Goal: Check status: Check status

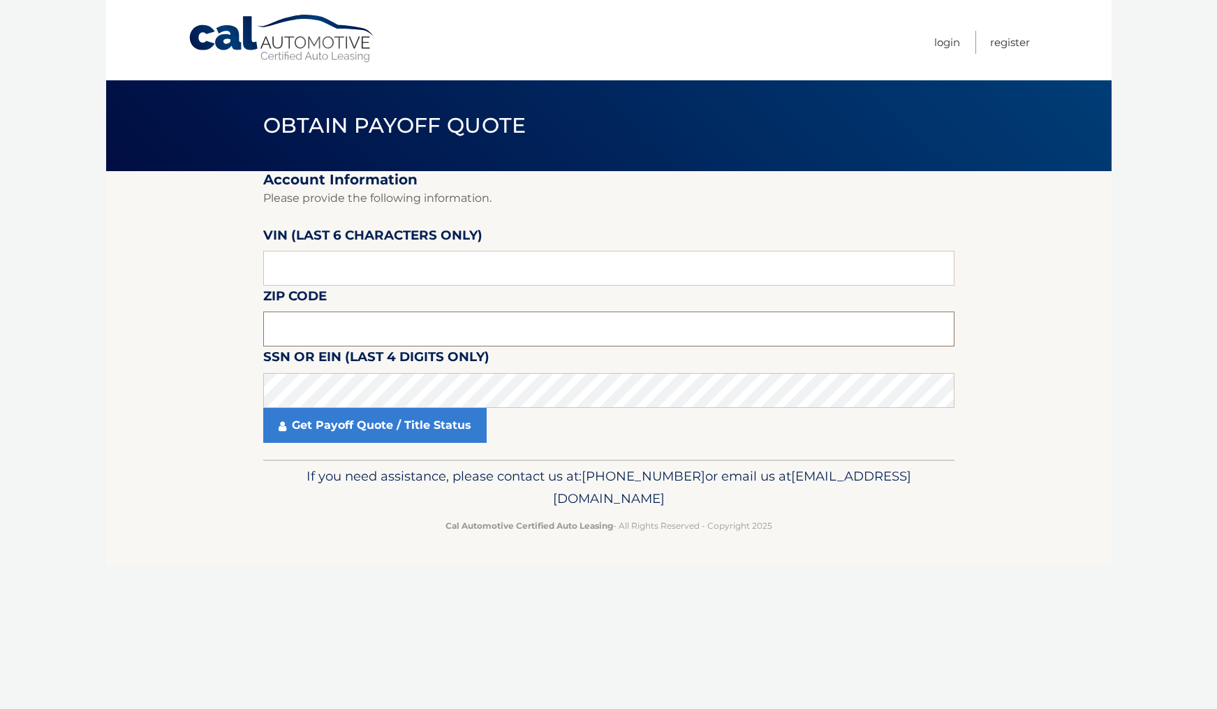
click at [319, 332] on input "text" at bounding box center [608, 328] width 691 height 35
paste input "08831"
type input "08831"
click at [366, 274] on input "text" at bounding box center [608, 268] width 691 height 35
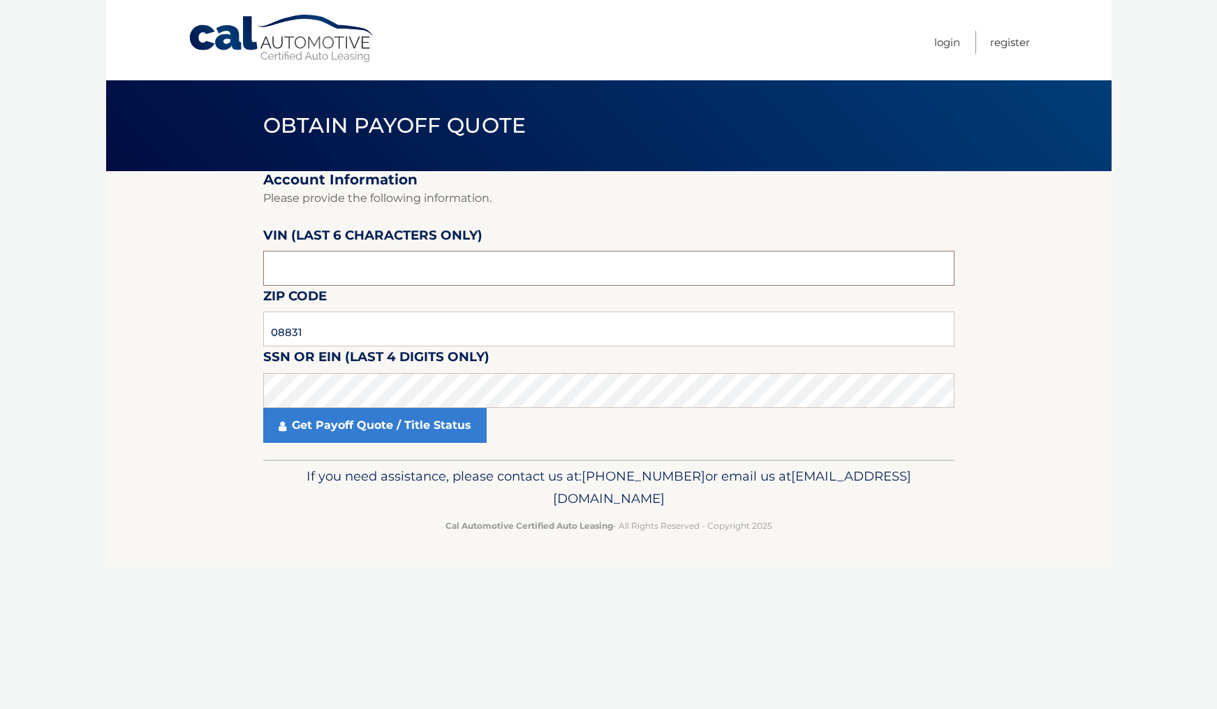
click at [366, 274] on input "text" at bounding box center [608, 268] width 691 height 35
type input "1*****"
type input "P*****"
type input "8*****"
type input "852718"
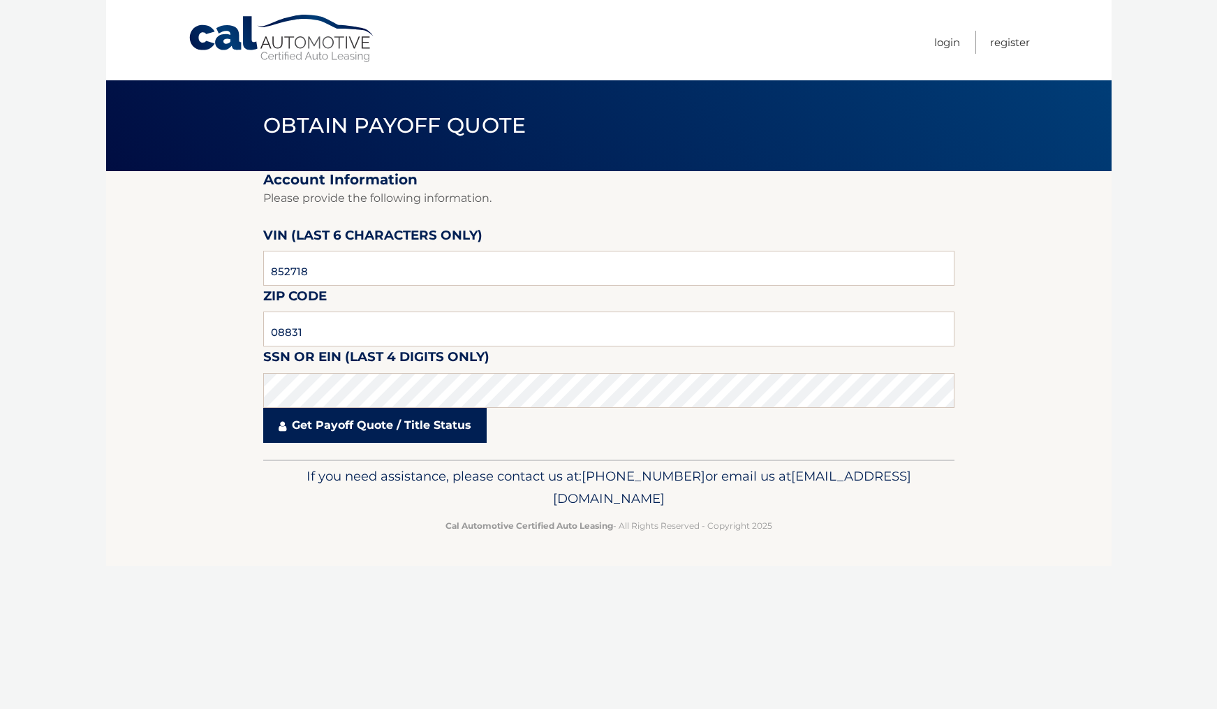
click at [471, 432] on link "Get Payoff Quote / Title Status" at bounding box center [374, 425] width 223 height 35
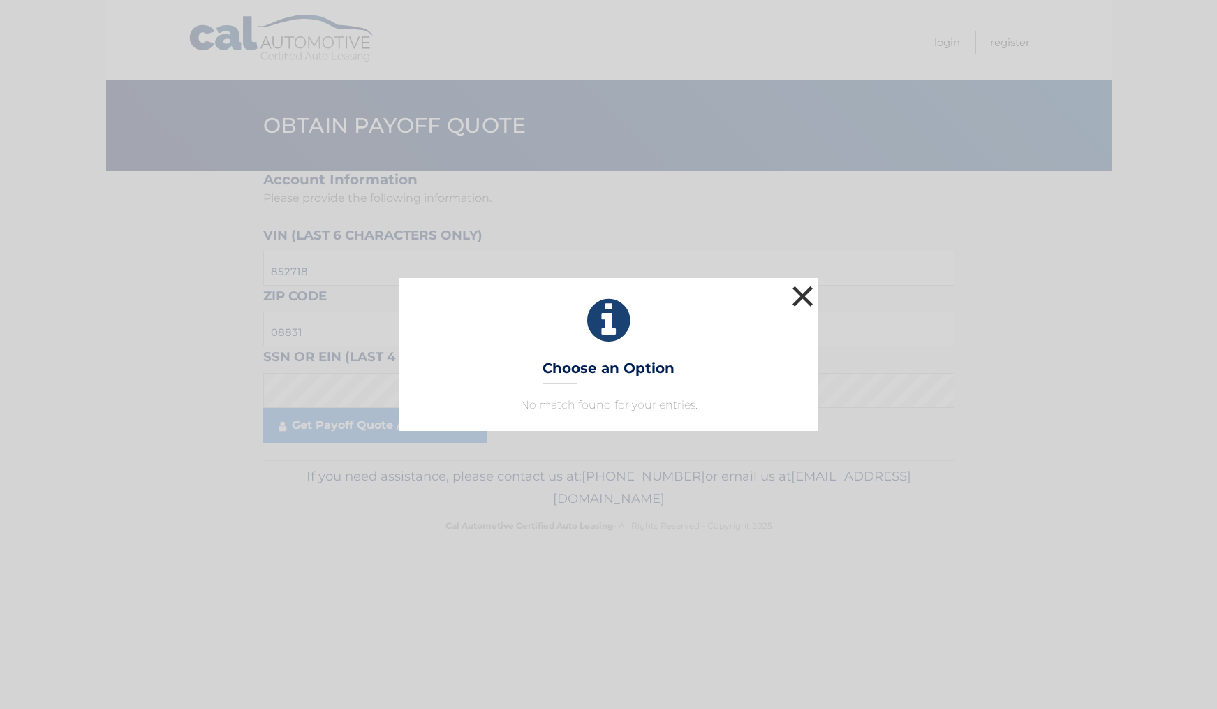
click at [806, 296] on button "×" at bounding box center [803, 296] width 28 height 28
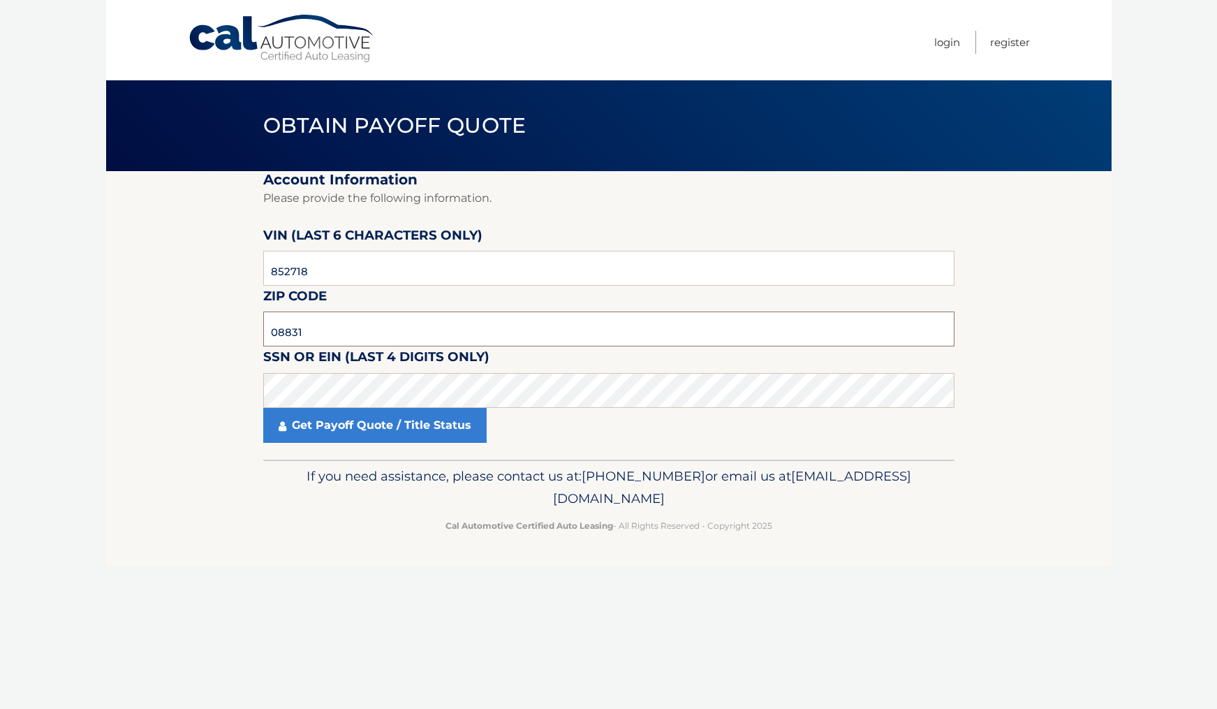
click at [356, 320] on input "08831" at bounding box center [608, 328] width 691 height 35
paste input "07726"
type input "07726"
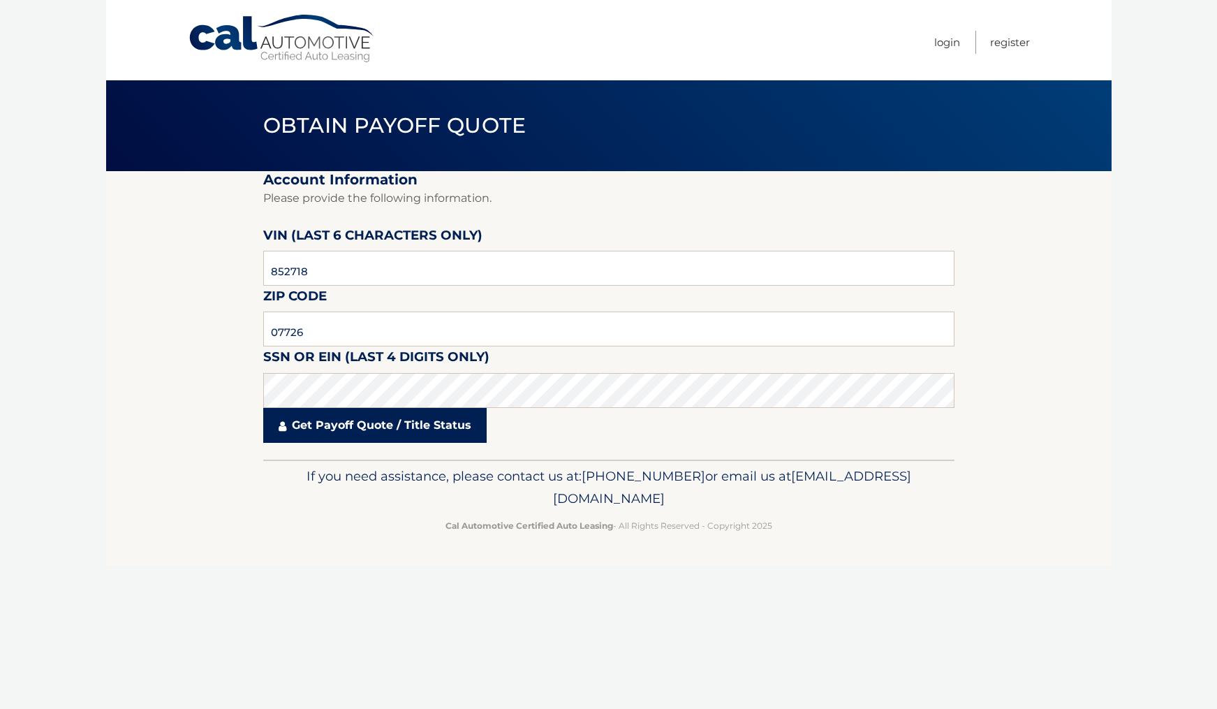
click at [373, 427] on link "Get Payoff Quote / Title Status" at bounding box center [374, 425] width 223 height 35
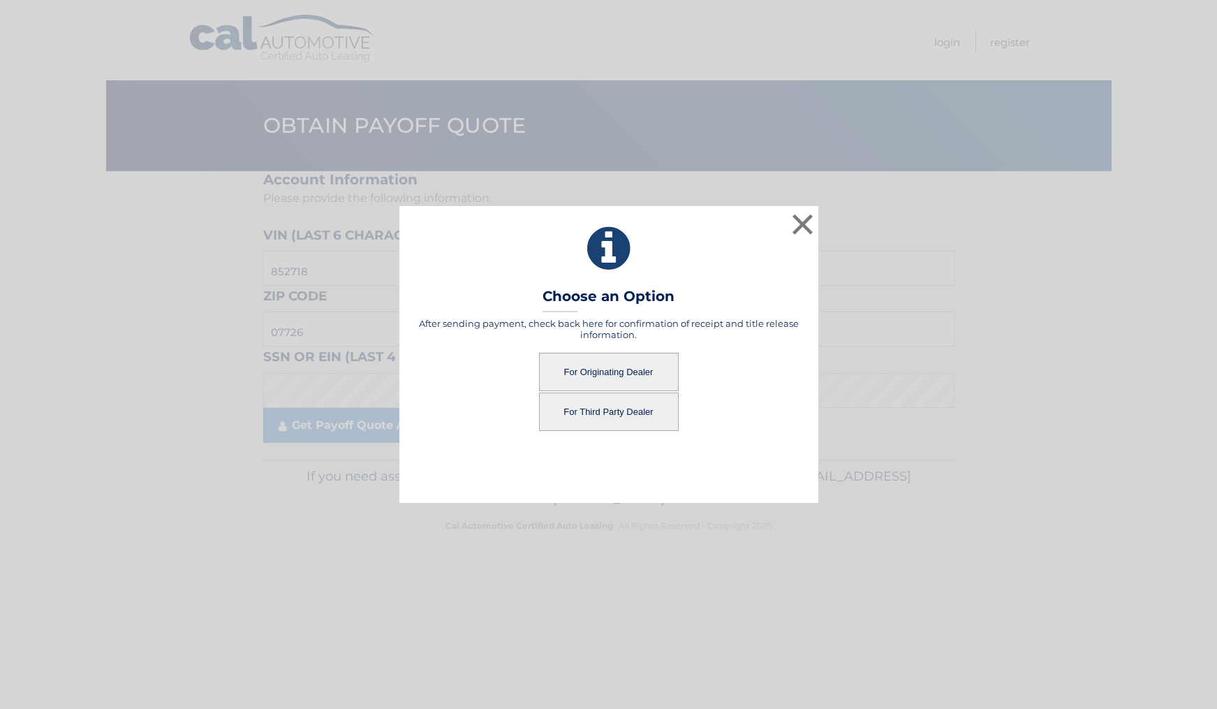
click at [619, 401] on button "For Third Party Dealer" at bounding box center [609, 411] width 140 height 38
click at [632, 406] on button "For Third Party Dealer" at bounding box center [609, 411] width 140 height 38
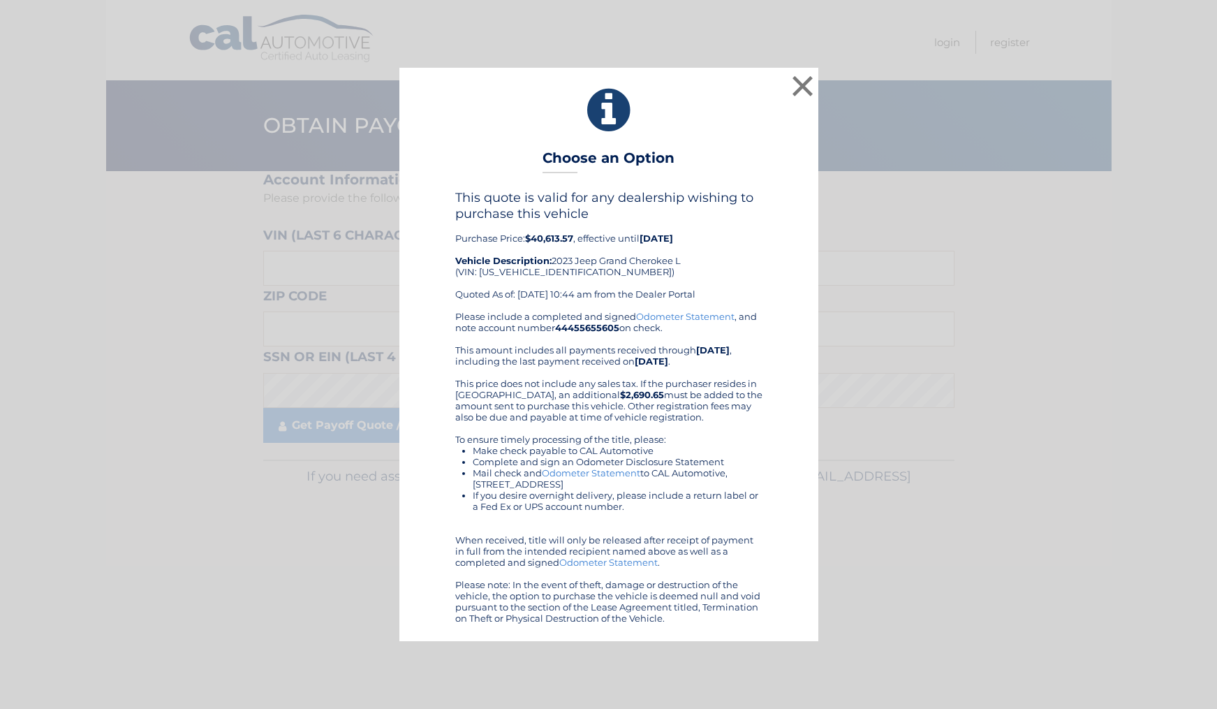
click at [527, 272] on div "This quote is valid for any dealership wishing to purchase this vehicle Purchas…" at bounding box center [608, 250] width 307 height 120
copy div "1C4RJKBG1P8852718"
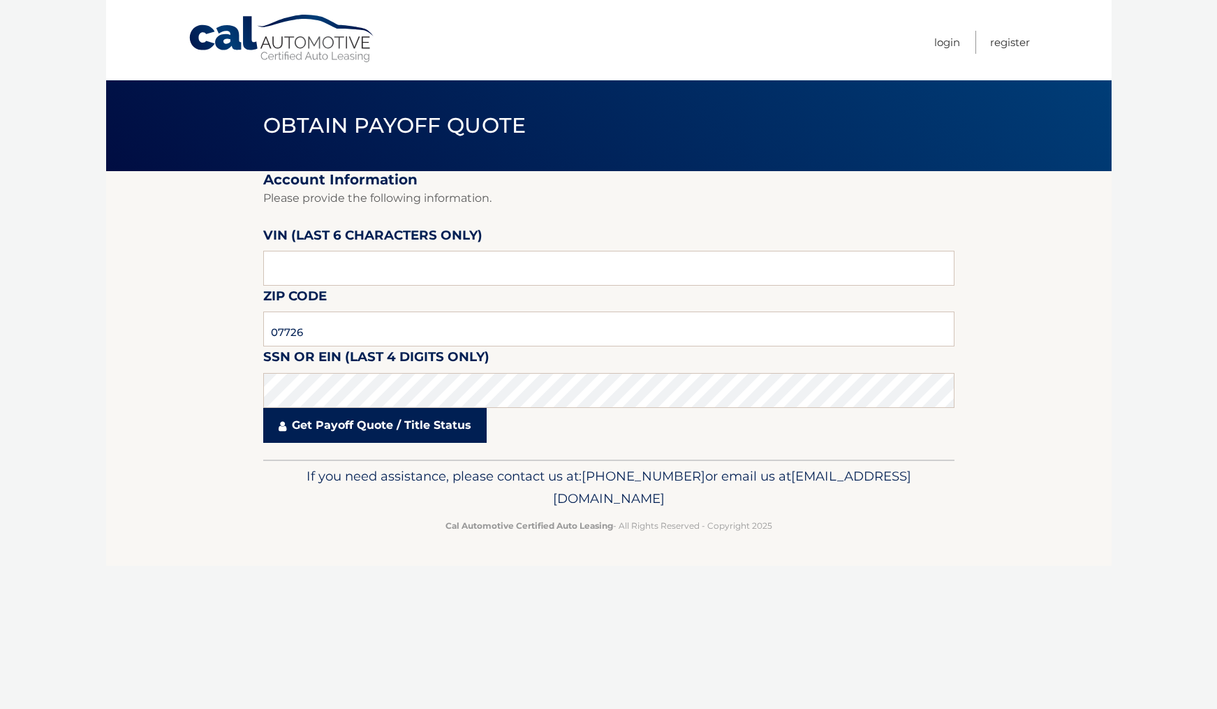
click at [423, 422] on link "Get Payoff Quote / Title Status" at bounding box center [374, 425] width 223 height 35
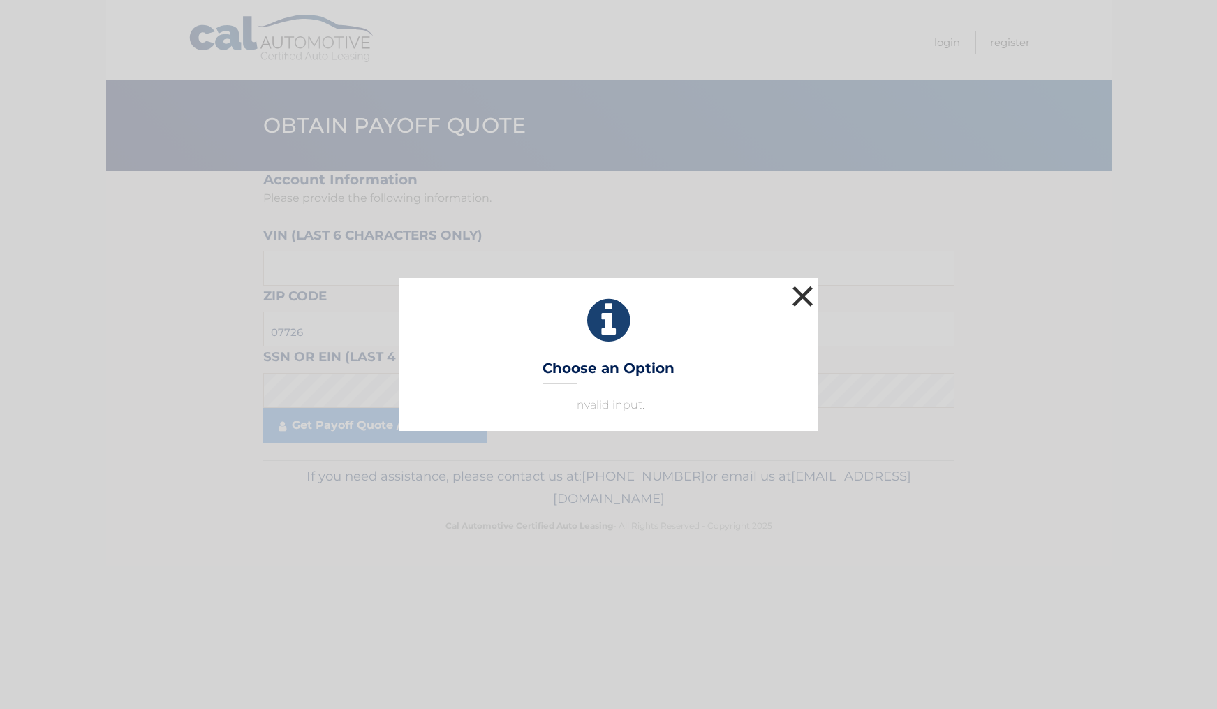
click at [799, 297] on button "×" at bounding box center [803, 296] width 28 height 28
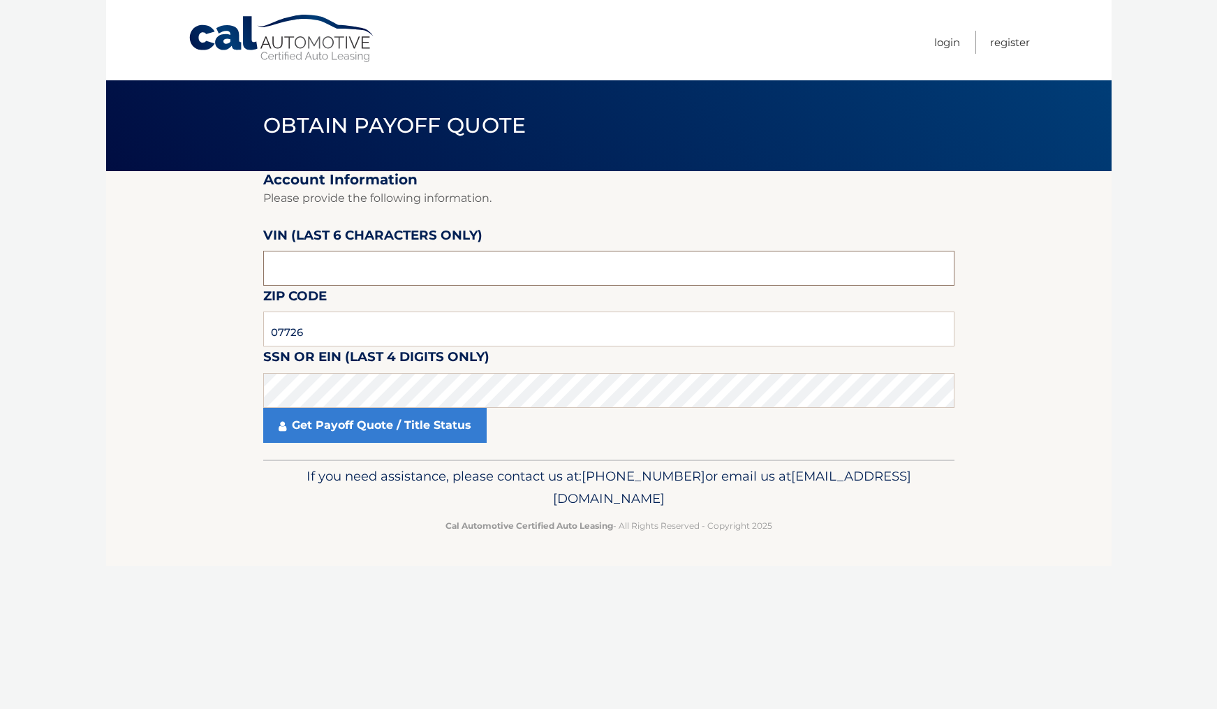
click at [384, 277] on input "text" at bounding box center [608, 268] width 691 height 35
type input "852718"
click at [423, 423] on link "Get Payoff Quote / Title Status" at bounding box center [374, 425] width 223 height 35
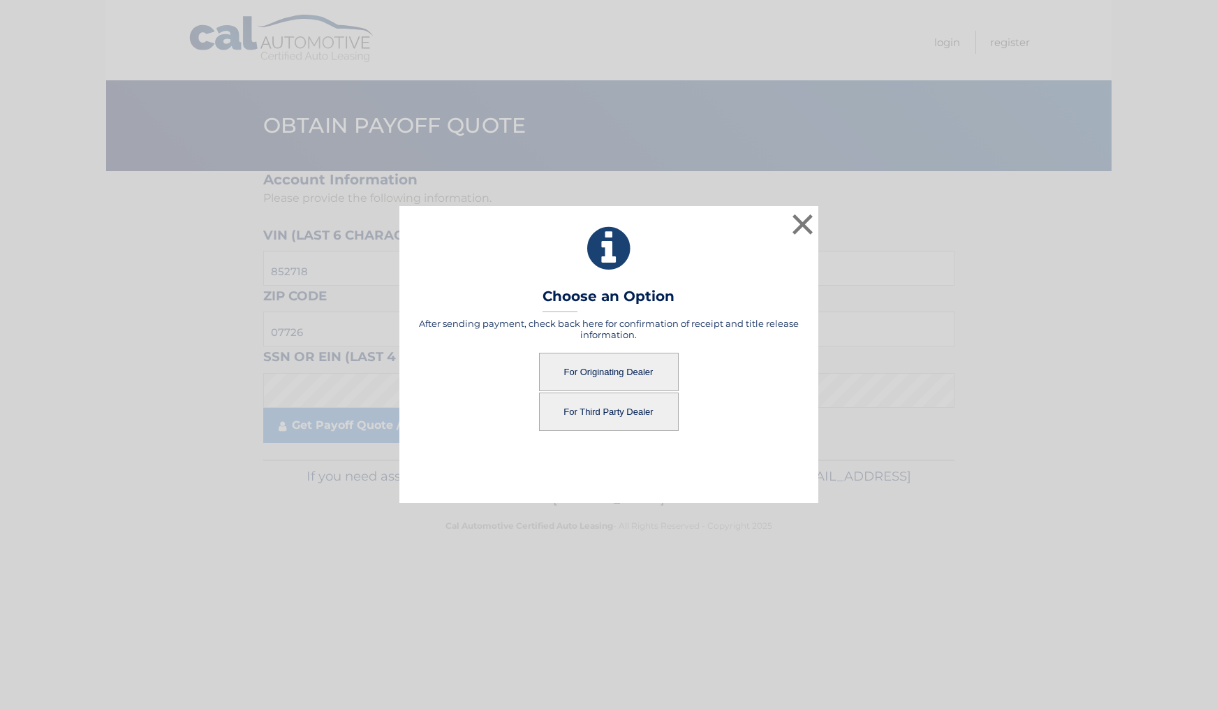
click at [612, 371] on button "For Originating Dealer" at bounding box center [609, 372] width 140 height 38
click at [631, 374] on button "For Originating Dealer" at bounding box center [609, 372] width 140 height 38
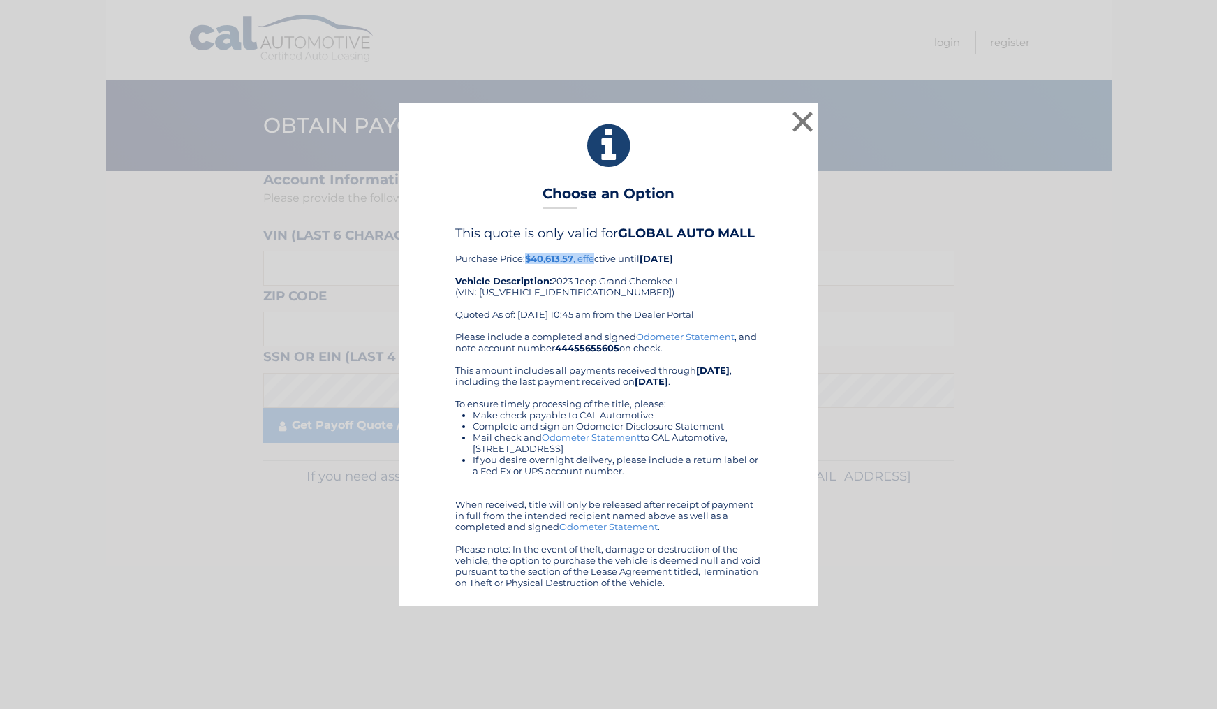
drag, startPoint x: 529, startPoint y: 260, endPoint x: 595, endPoint y: 262, distance: 66.4
click at [595, 262] on div "This quote is only valid for GLOBAL AUTO MALL Purchase Price: $40,613.57 , effe…" at bounding box center [608, 277] width 307 height 105
drag, startPoint x: 621, startPoint y: 237, endPoint x: 753, endPoint y: 235, distance: 132.0
click at [753, 235] on b "GLOBAL AUTO MALL" at bounding box center [686, 232] width 137 height 15
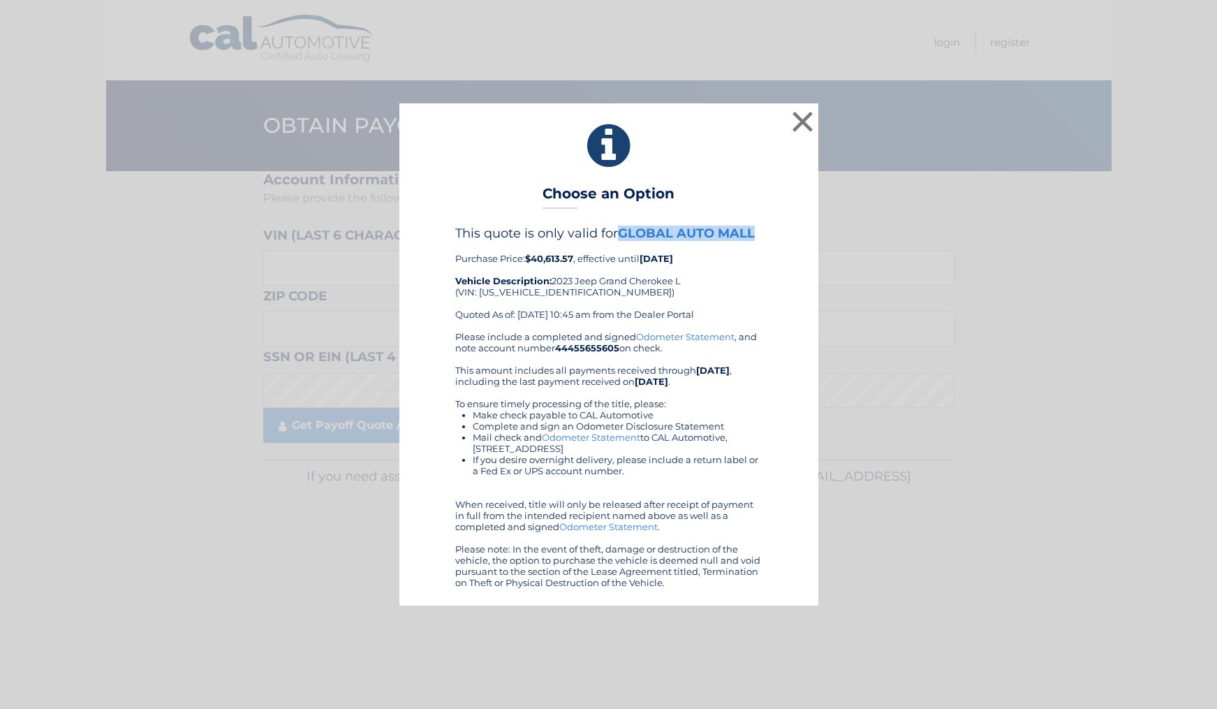
copy b "GLOBAL AUTO MALL"
